Goal: Information Seeking & Learning: Learn about a topic

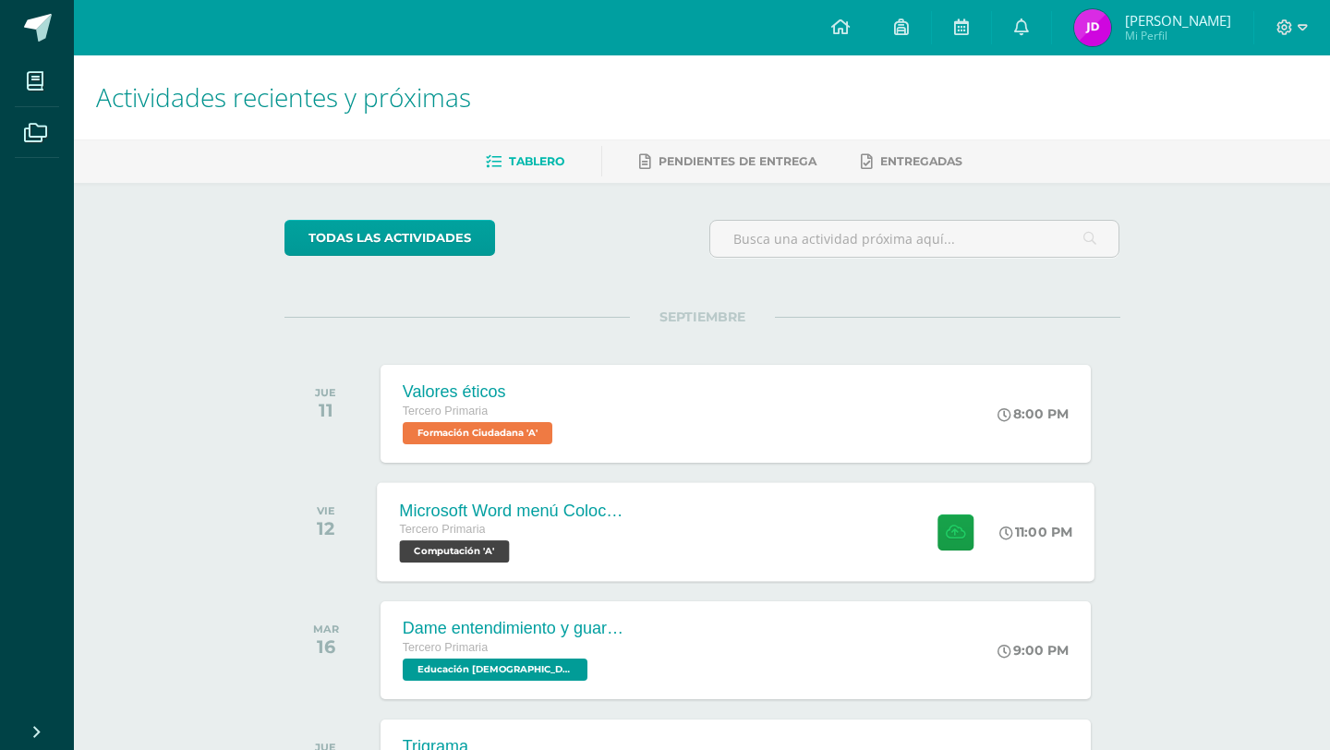
click at [525, 532] on div "Tercero Primaria" at bounding box center [510, 530] width 223 height 20
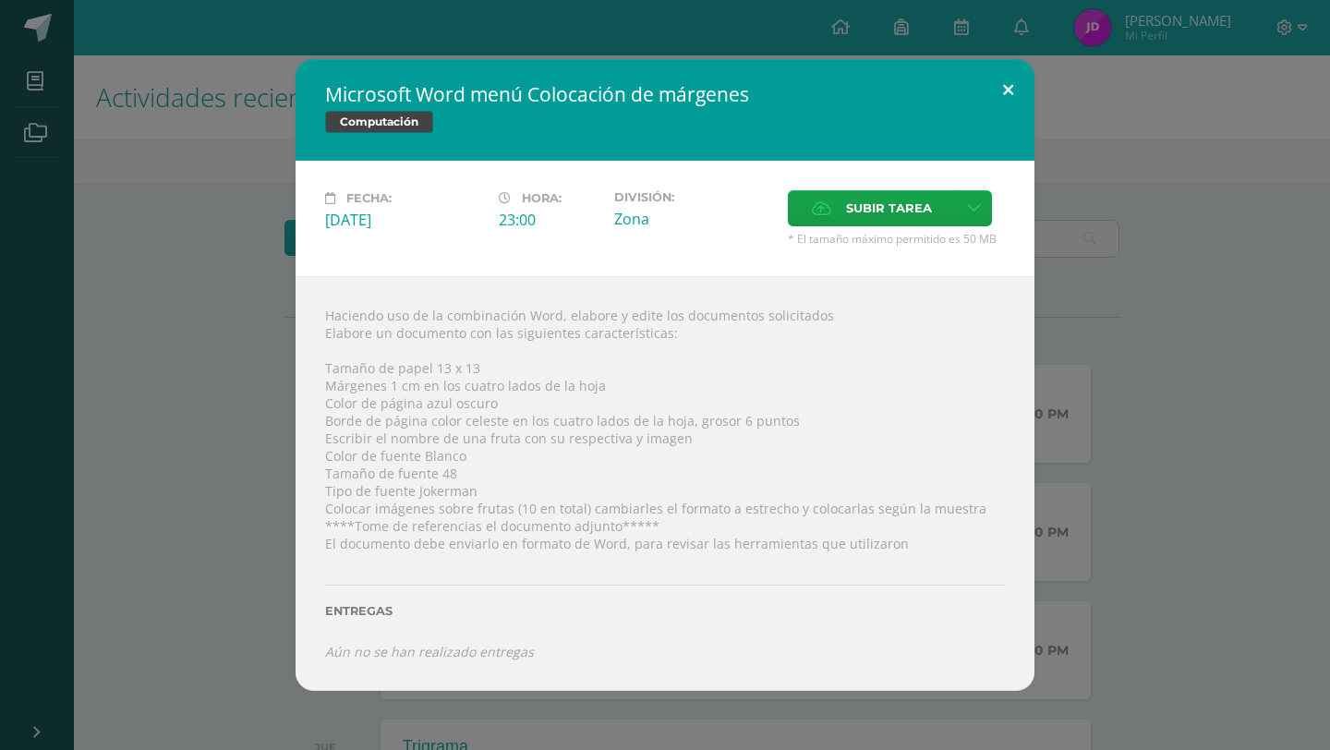
click at [1010, 81] on button at bounding box center [1007, 90] width 53 height 63
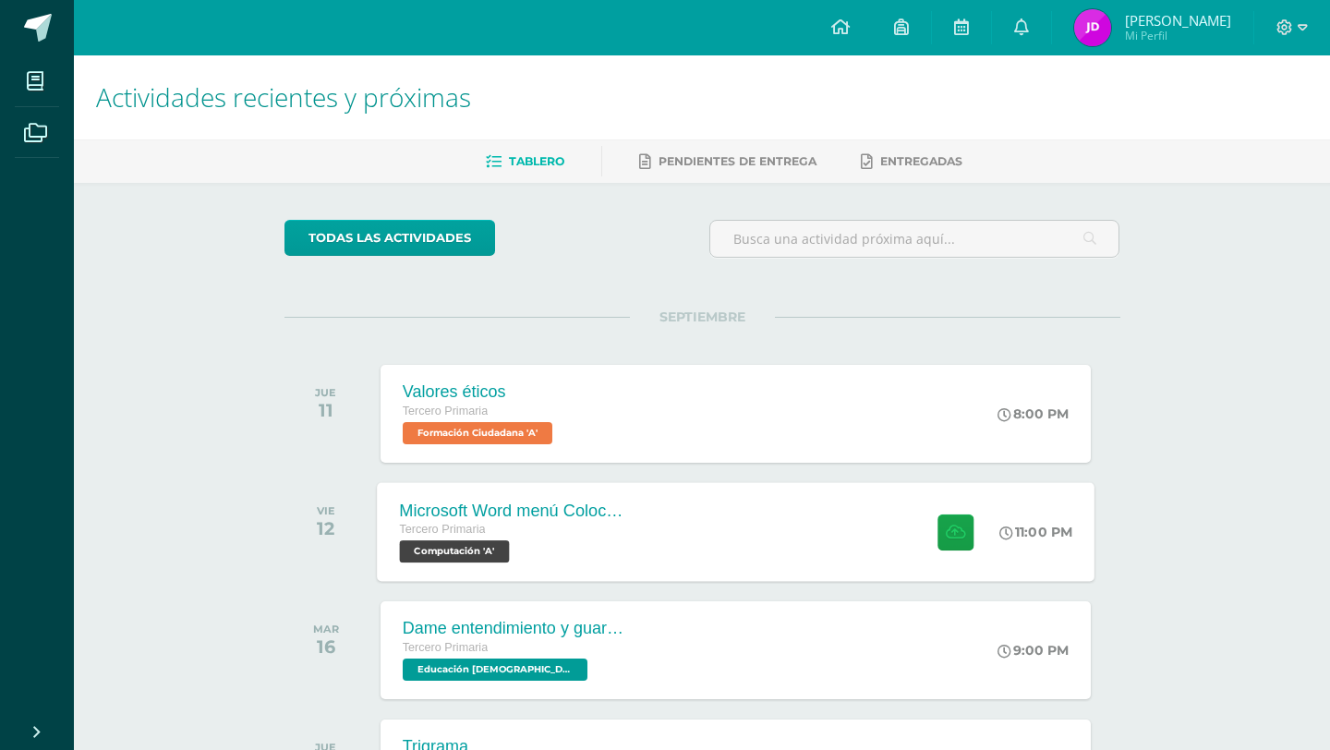
click at [589, 500] on div "Microsoft Word menú Colocación de márgenes" at bounding box center [510, 509] width 223 height 19
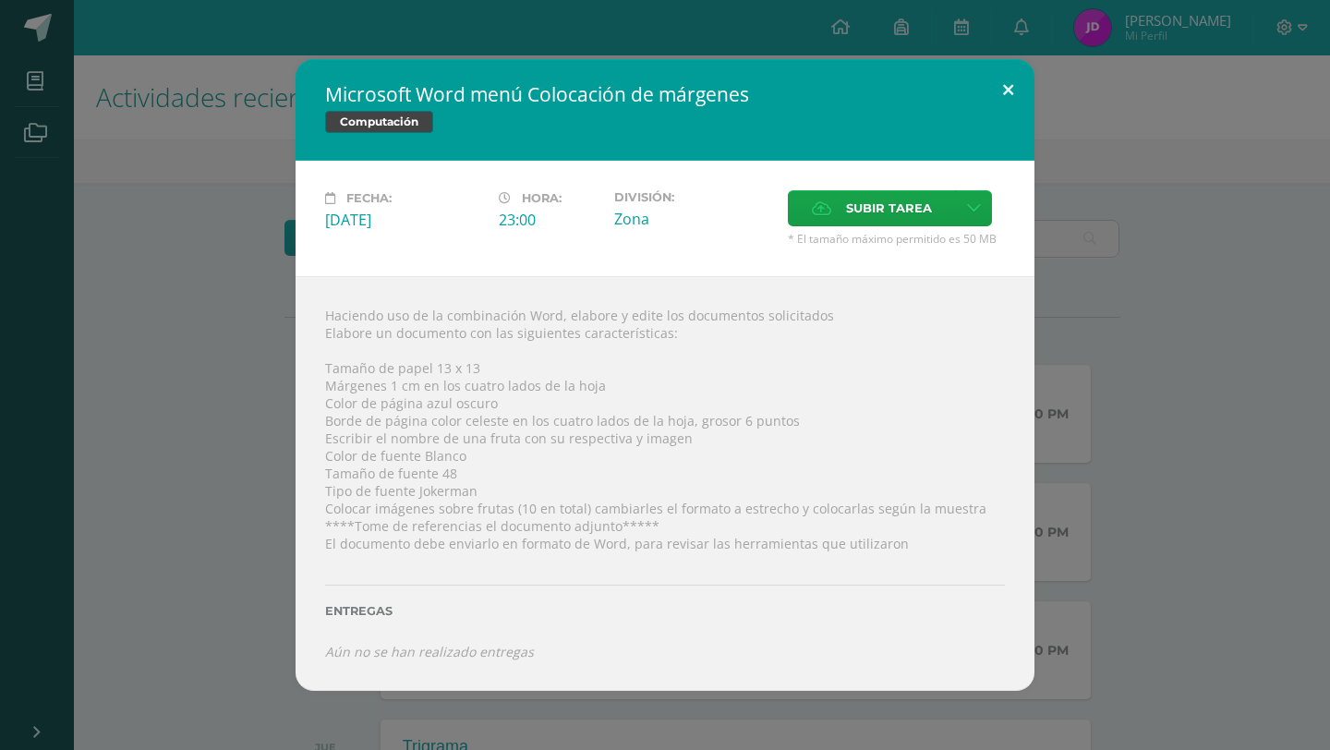
click at [1005, 81] on button at bounding box center [1007, 90] width 53 height 63
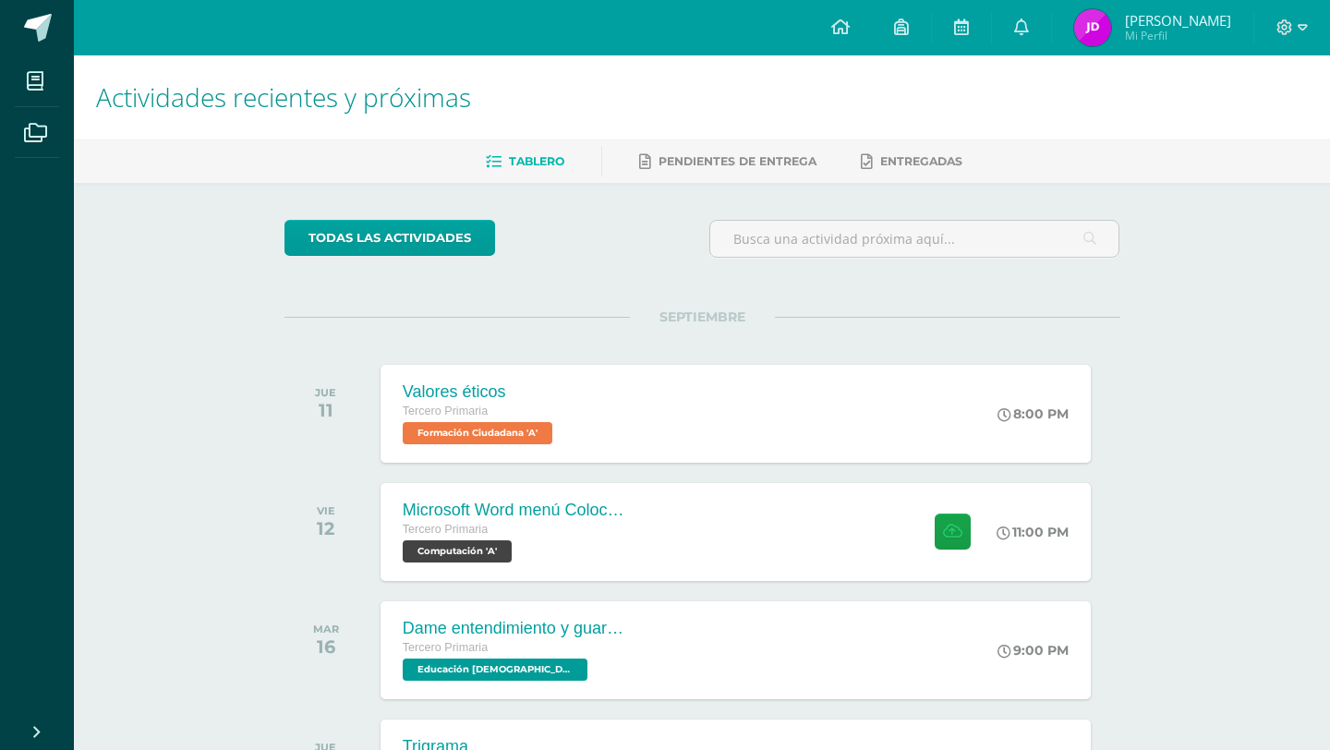
click at [596, 463] on div "JUE 11 Valores éticos Tercero Primaria Formación Ciudadana 'A' 8:00 PM Valores …" at bounding box center [702, 413] width 836 height 103
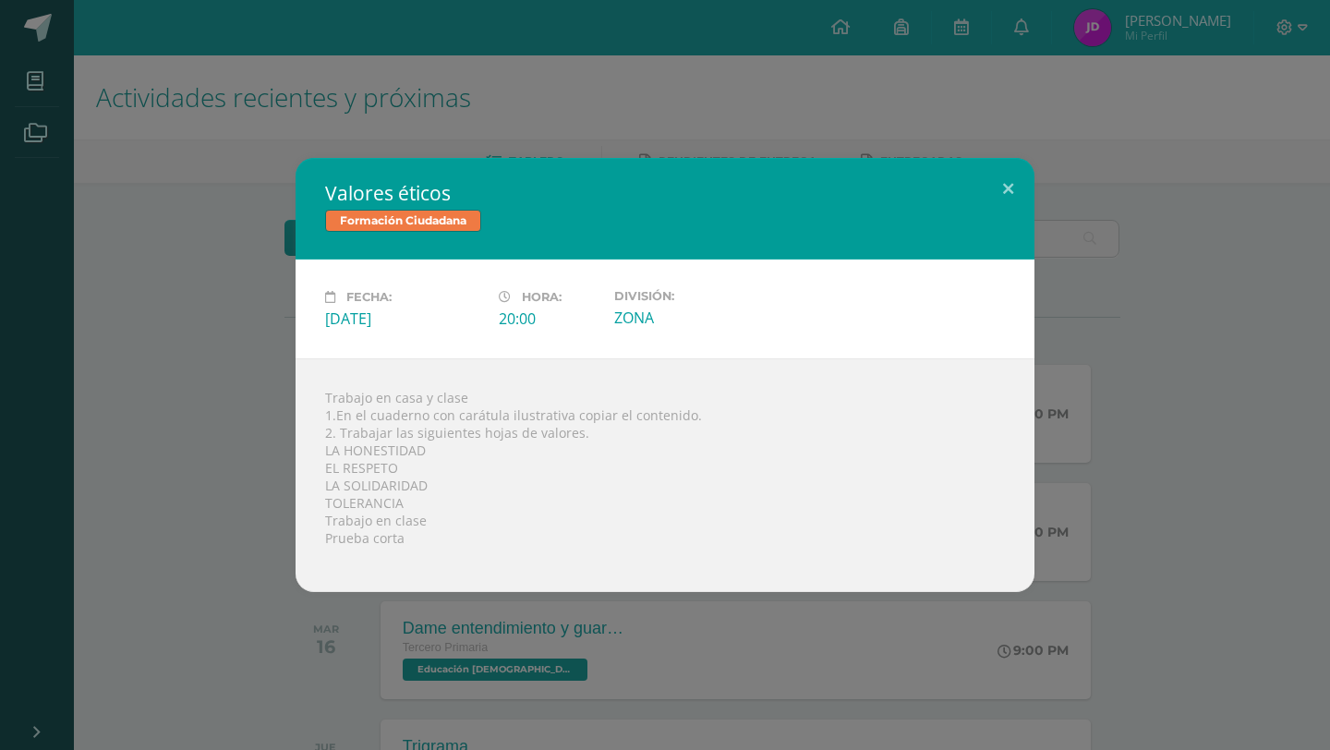
click at [652, 229] on div "Formación Ciudadana" at bounding box center [665, 223] width 680 height 27
click at [652, 126] on div "Valores éticos Formación Ciudadana Fecha: [DATE] Hora: 20:00 División:" at bounding box center [665, 375] width 1330 height 750
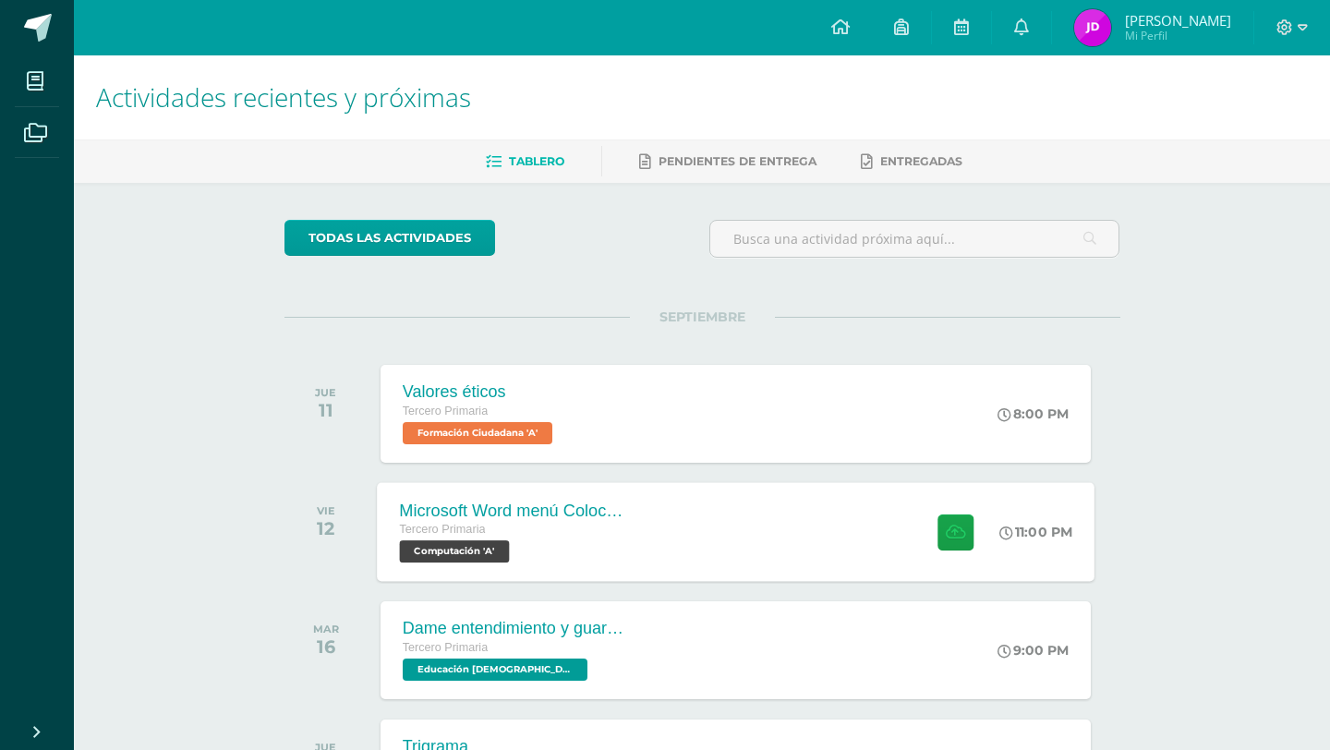
click at [602, 524] on div "Tercero Primaria" at bounding box center [510, 530] width 223 height 20
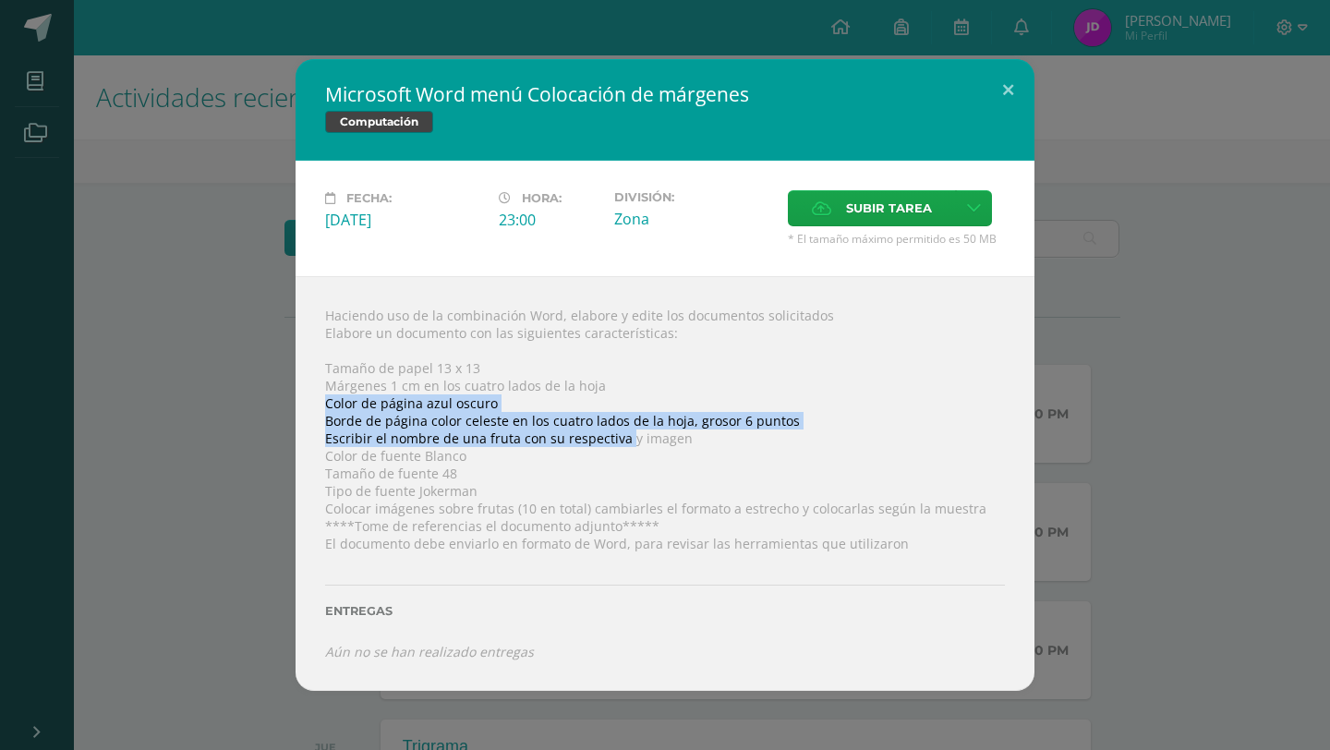
drag, startPoint x: 517, startPoint y: 410, endPoint x: 623, endPoint y: 436, distance: 109.3
click at [623, 436] on div "Haciendo uso de la combinación Word, elabore y edite los documentos solicitados…" at bounding box center [664, 483] width 739 height 415
